Goal: Navigation & Orientation: Find specific page/section

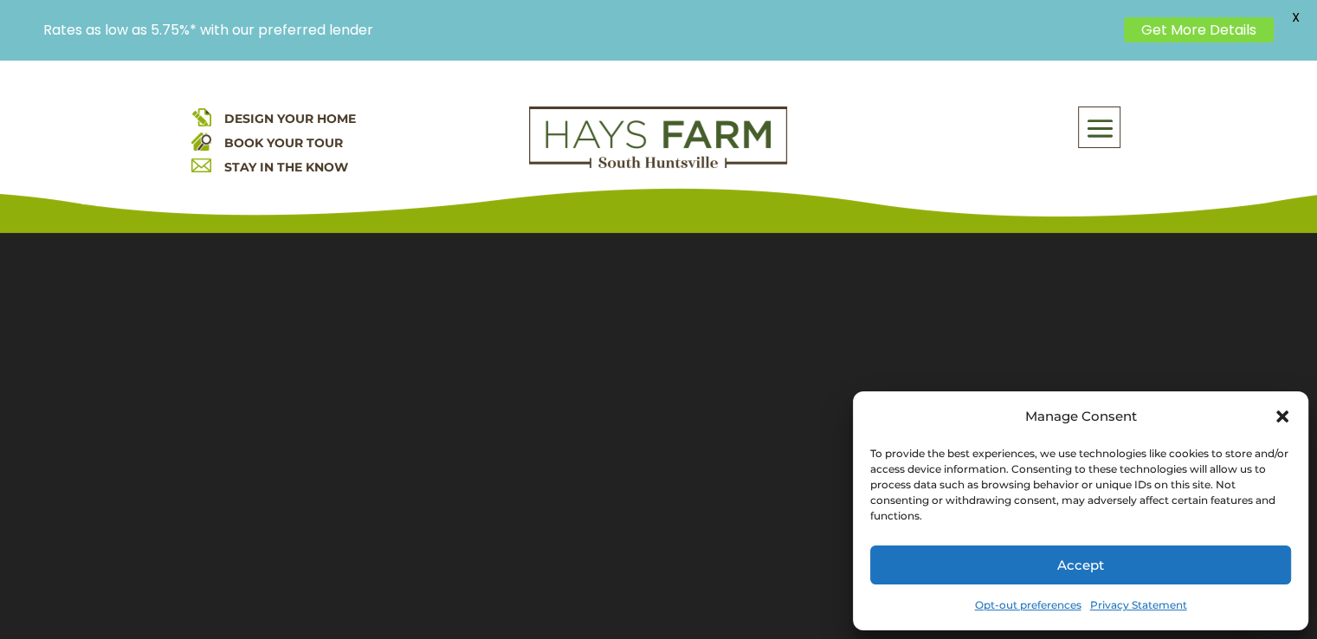
click at [1288, 410] on icon "Close dialog" at bounding box center [1282, 416] width 17 height 17
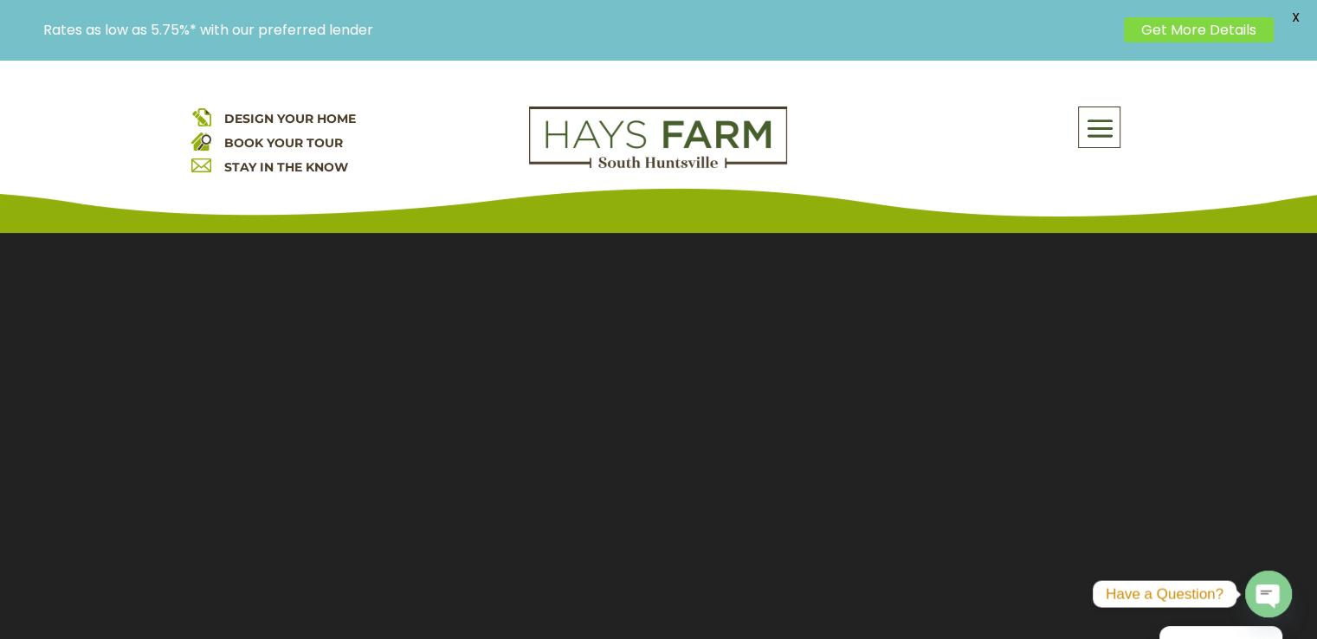
click at [1096, 143] on span at bounding box center [1099, 129] width 41 height 40
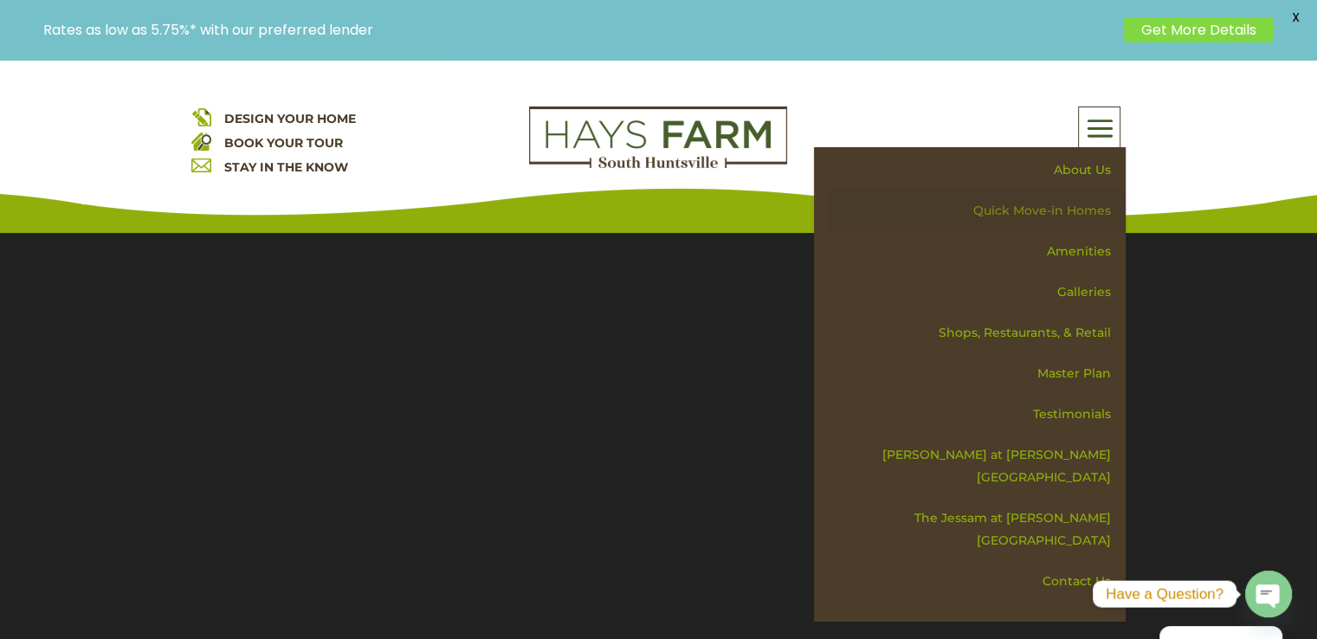
click at [1091, 204] on link "Quick Move-in Homes" at bounding box center [976, 211] width 300 height 41
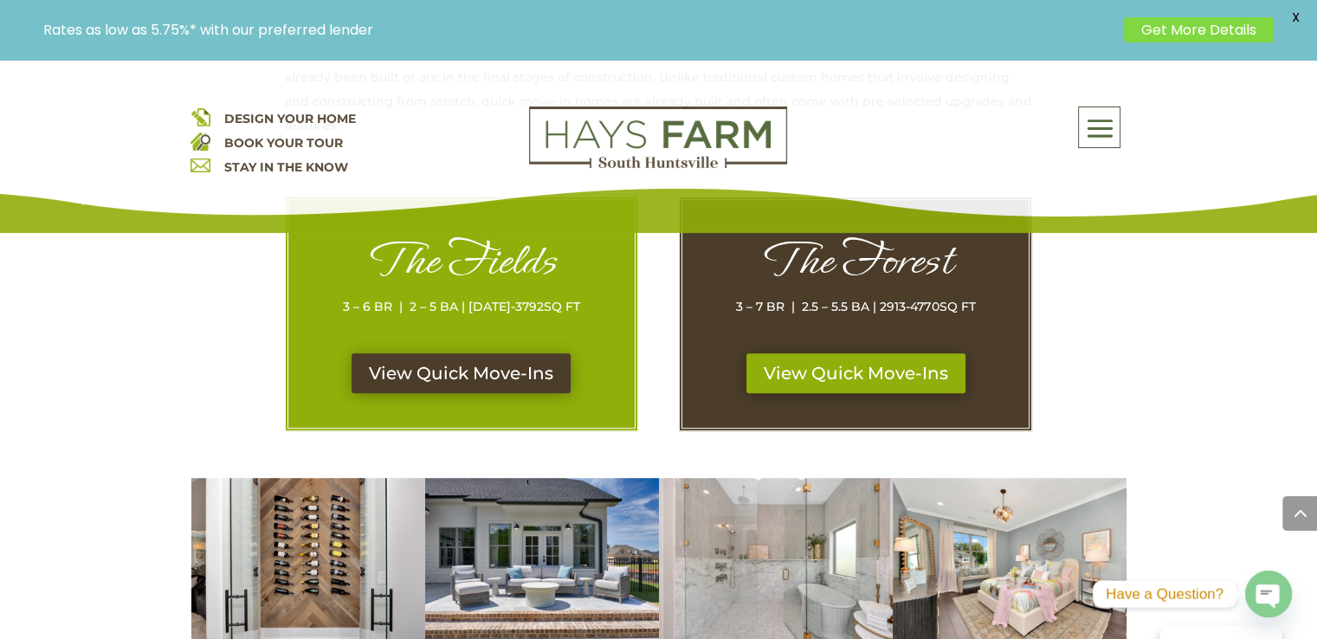
scroll to position [829, 0]
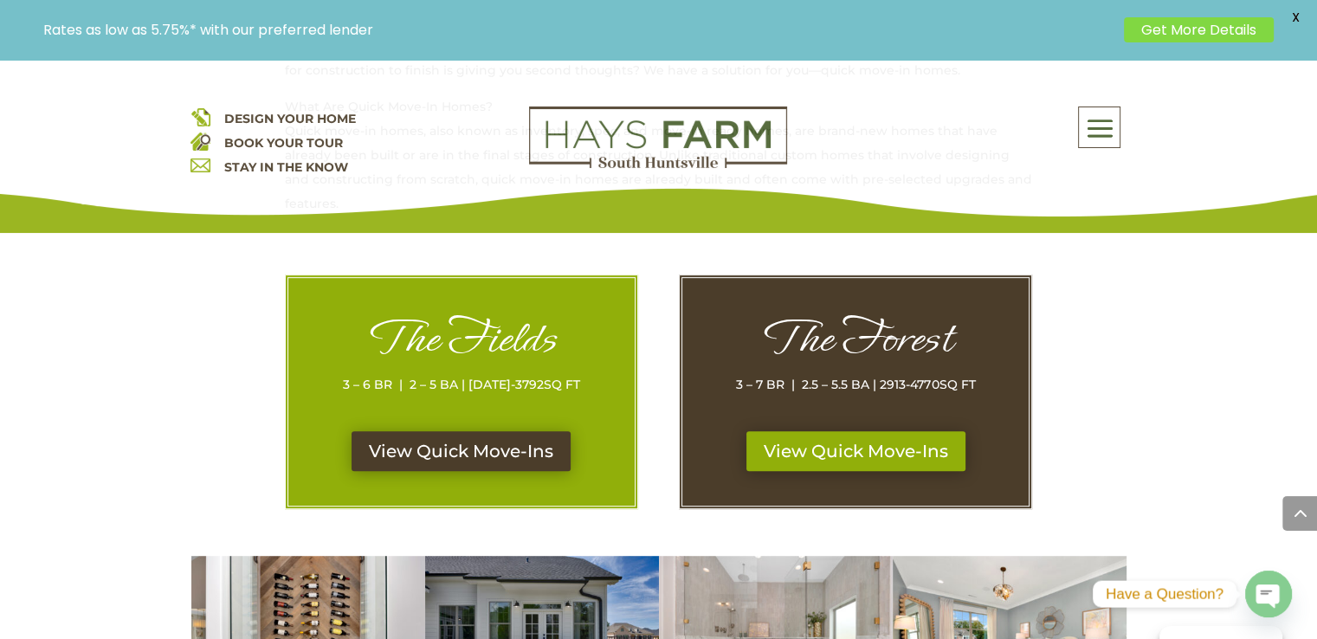
drag, startPoint x: 1327, startPoint y: 81, endPoint x: 1322, endPoint y: 208, distance: 127.4
click at [475, 455] on link "View Quick Move-Ins" at bounding box center [461, 451] width 231 height 40
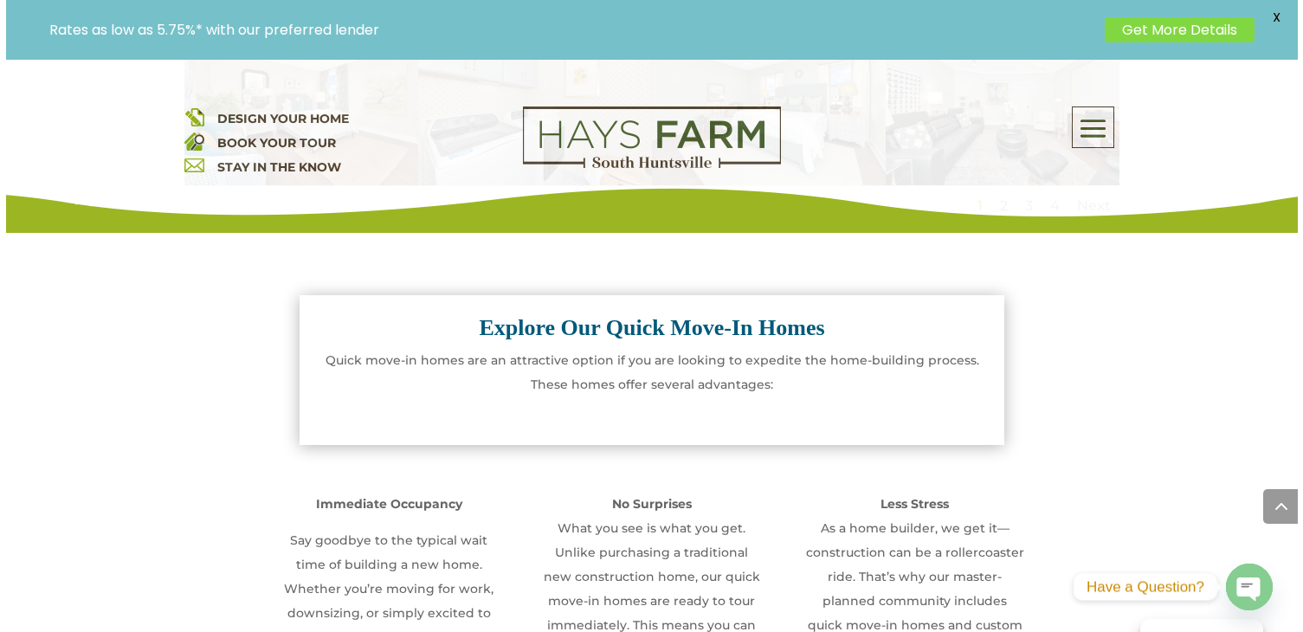
scroll to position [1692, 0]
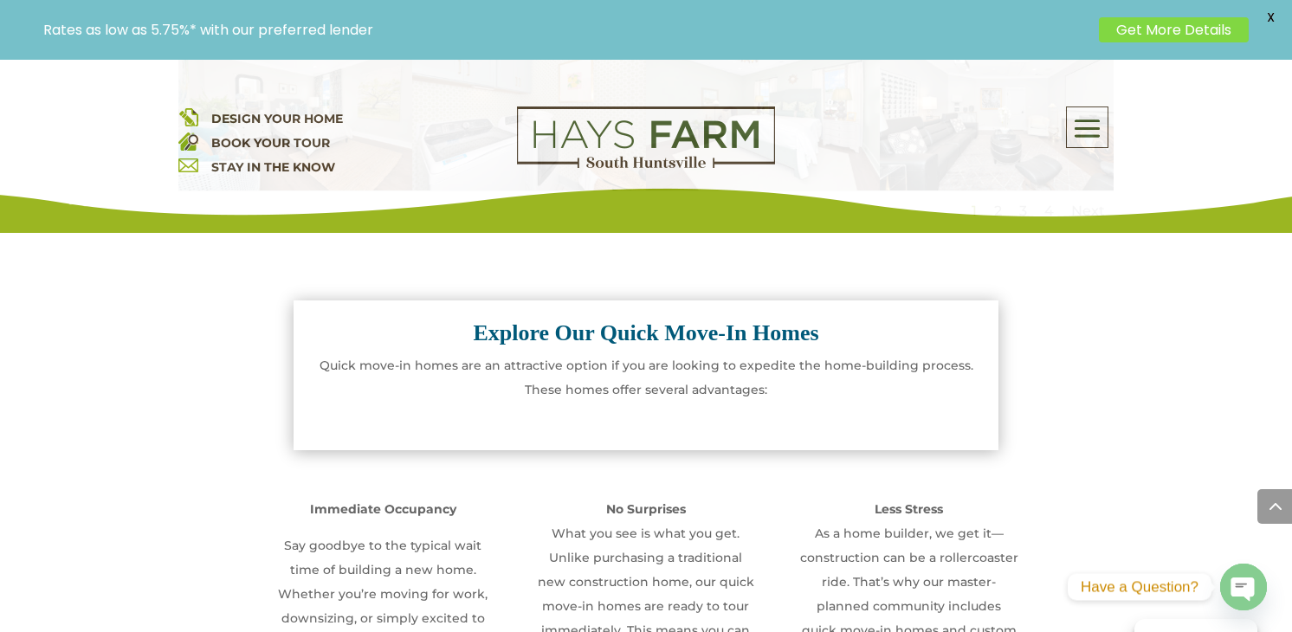
click at [671, 330] on strong "Explore Our Quick Move-In Homes" at bounding box center [646, 332] width 346 height 25
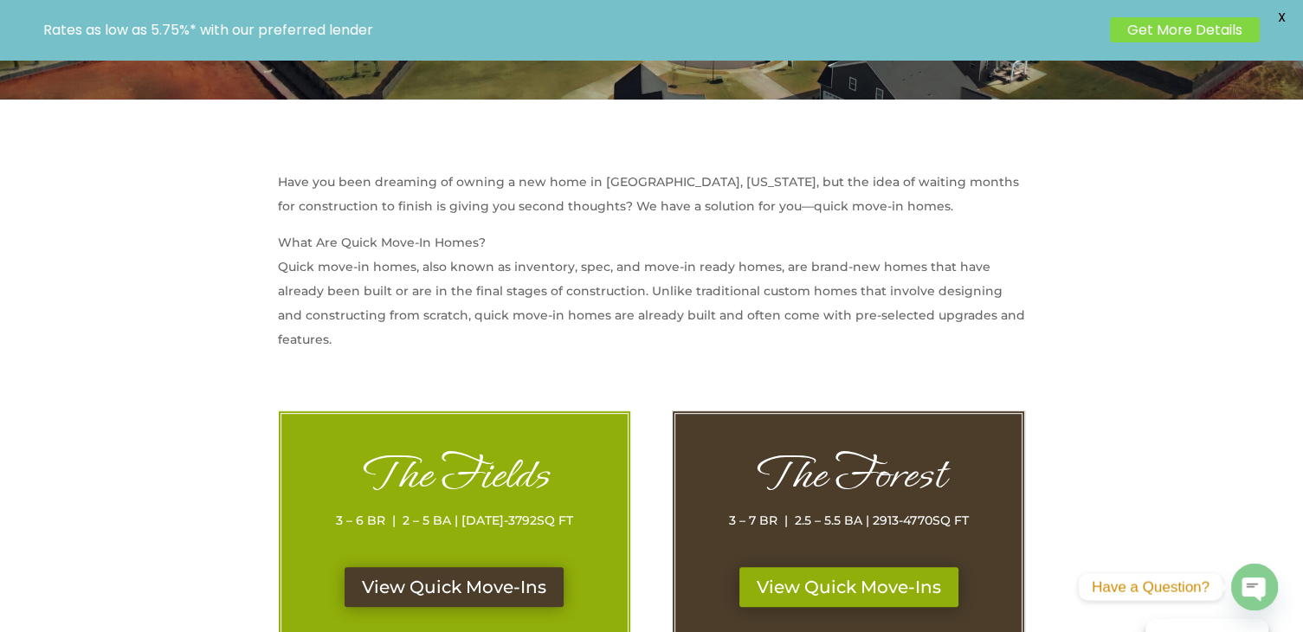
scroll to position [0, 0]
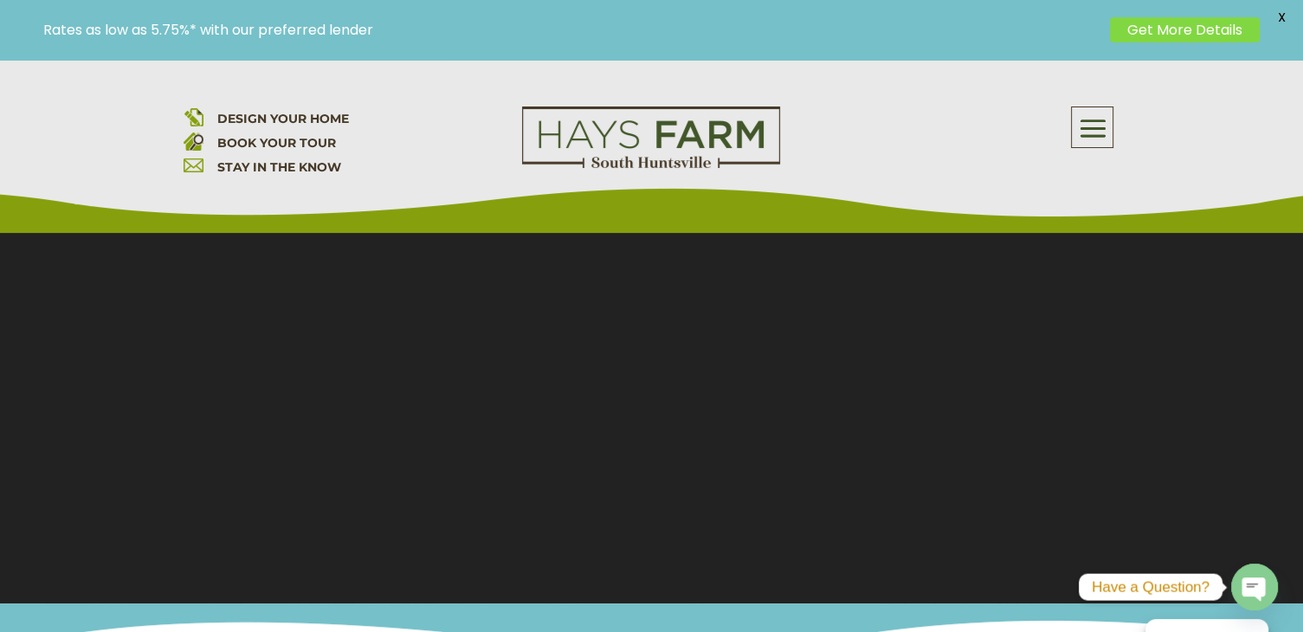
scroll to position [208, 0]
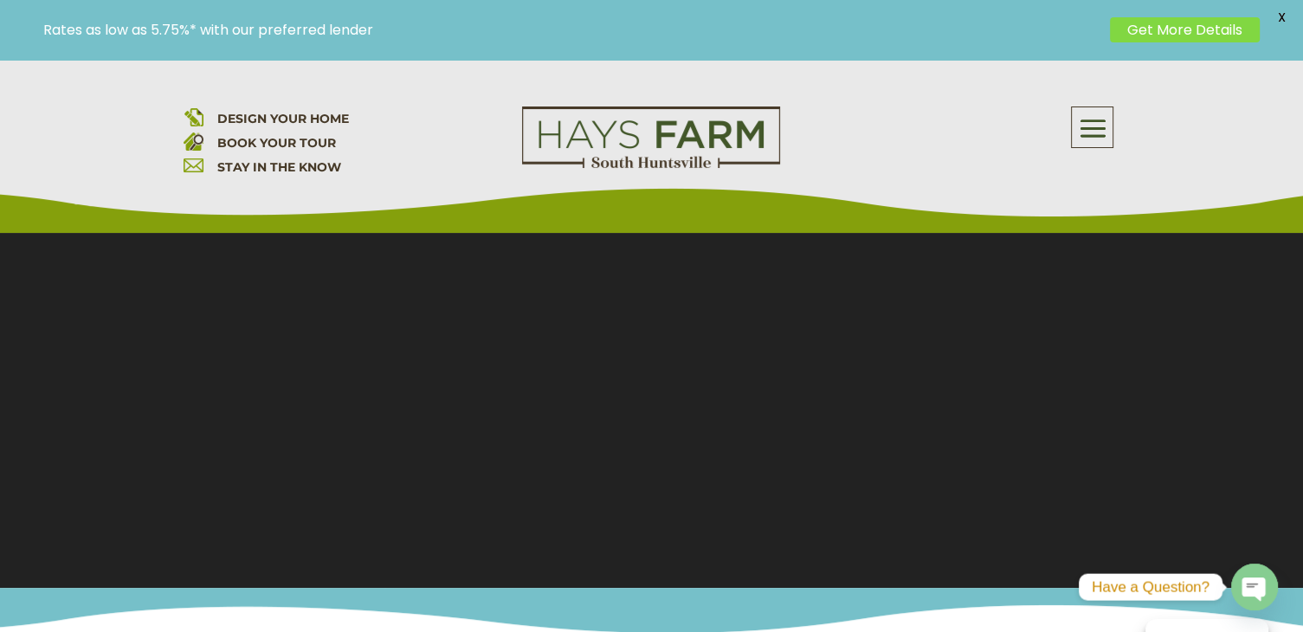
click at [1095, 121] on span at bounding box center [1092, 129] width 41 height 40
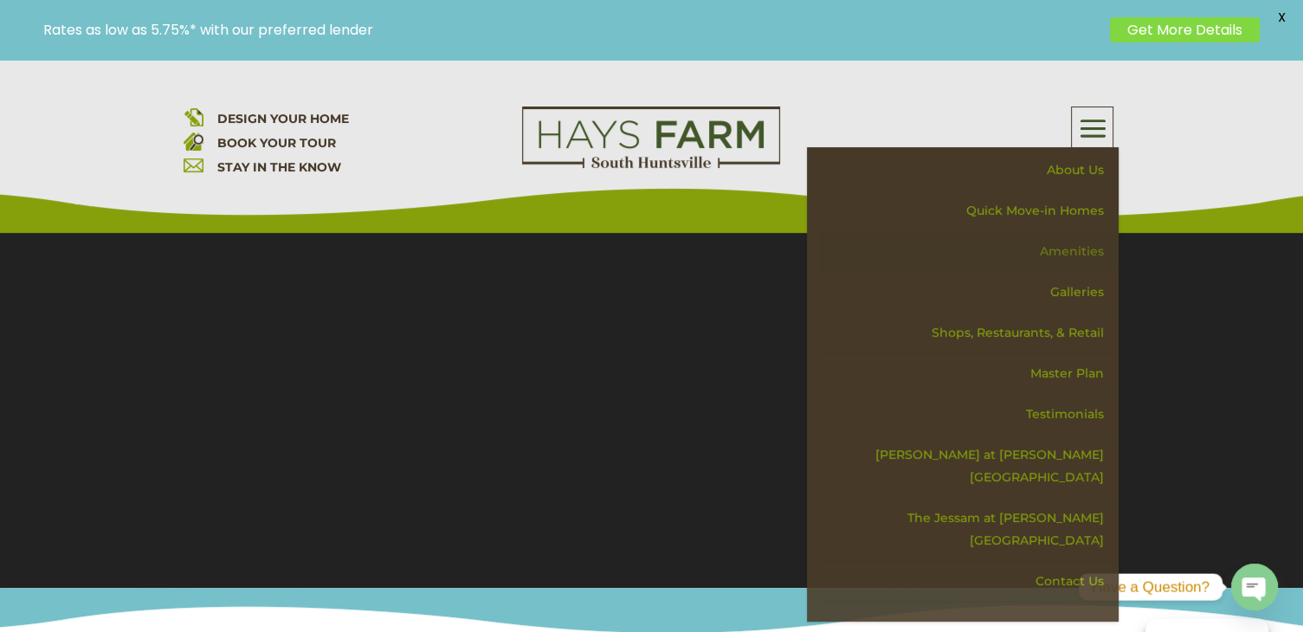
click at [1070, 250] on link "Amenities" at bounding box center [969, 251] width 300 height 41
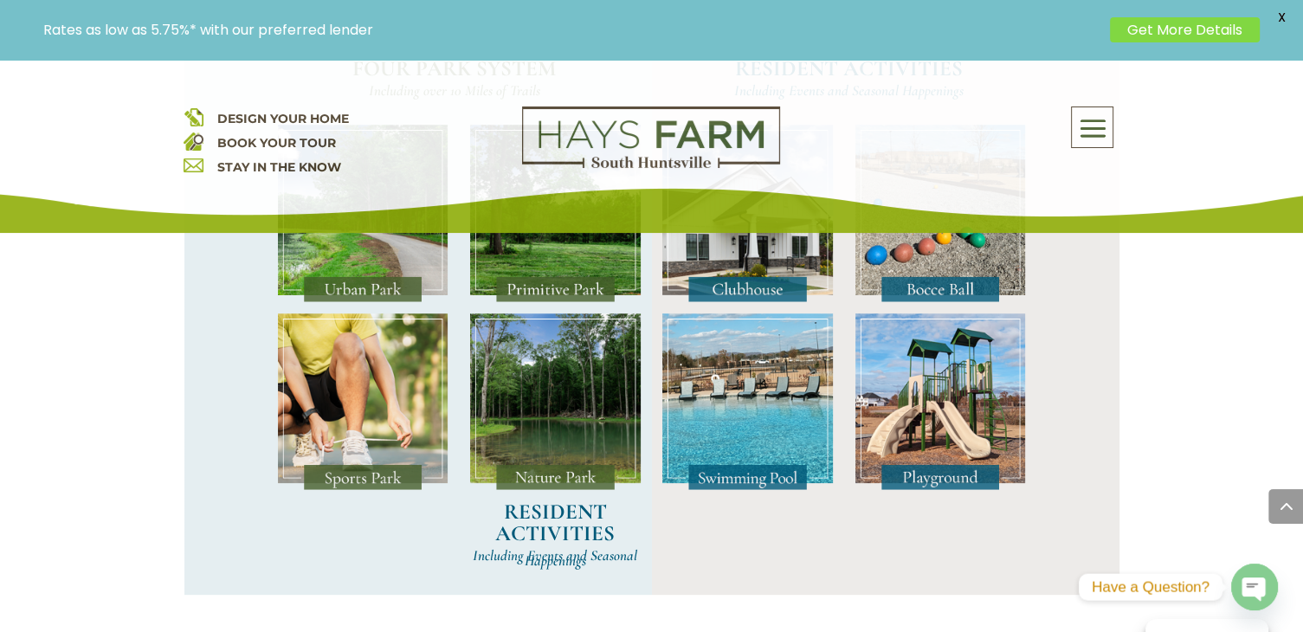
scroll to position [1605, 0]
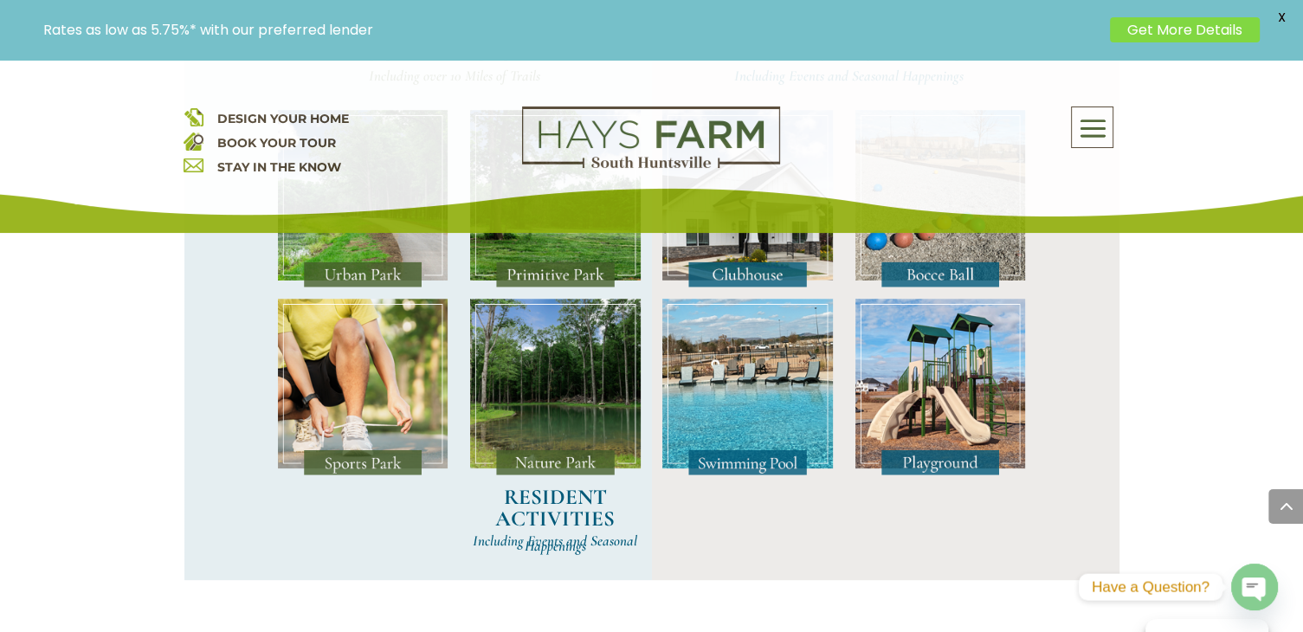
click at [747, 430] on img at bounding box center [747, 388] width 171 height 178
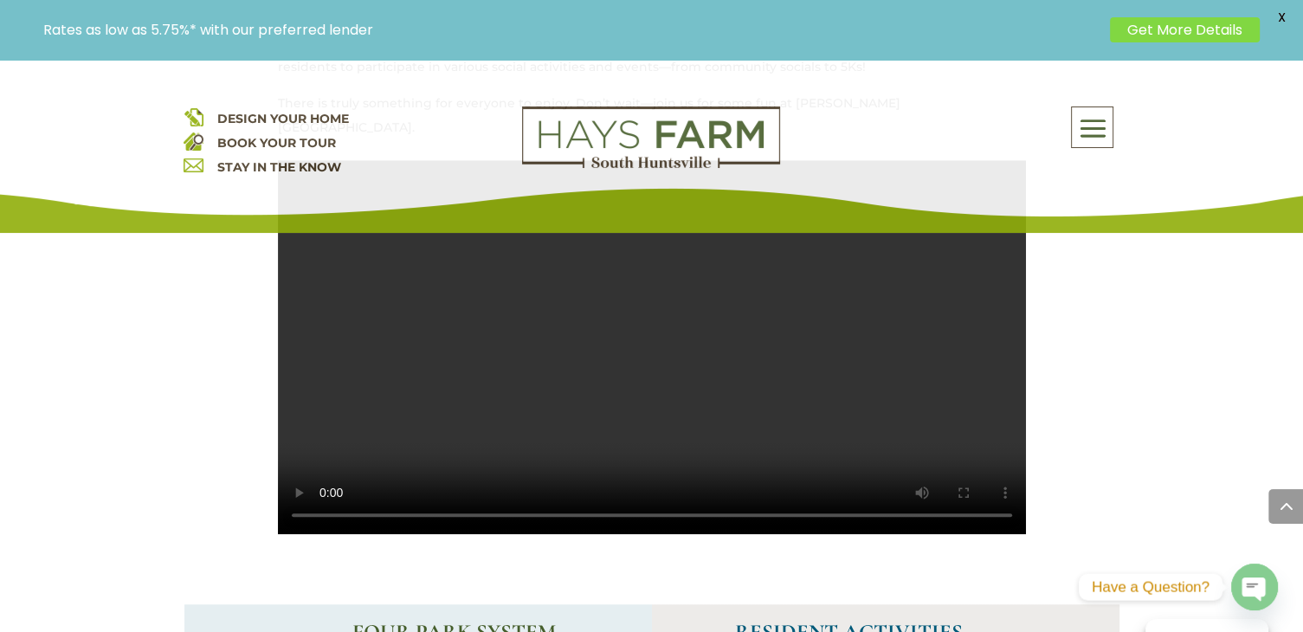
scroll to position [966, 0]
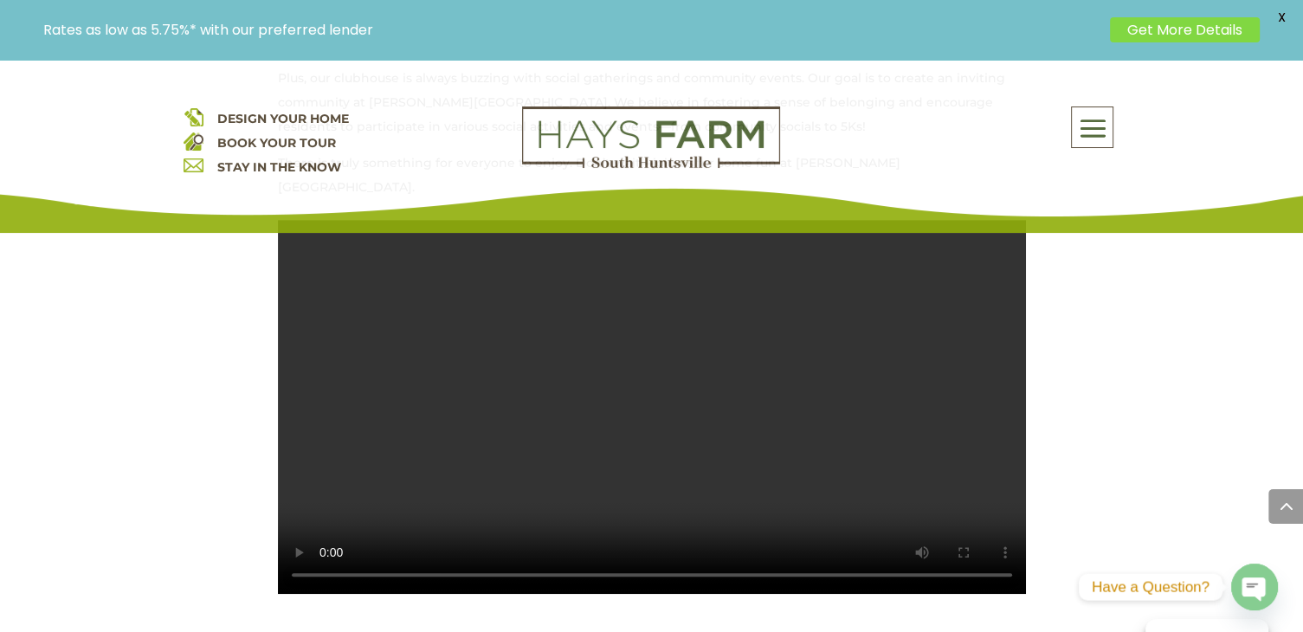
click at [731, 291] on video at bounding box center [652, 407] width 748 height 374
